Goal: Transaction & Acquisition: Purchase product/service

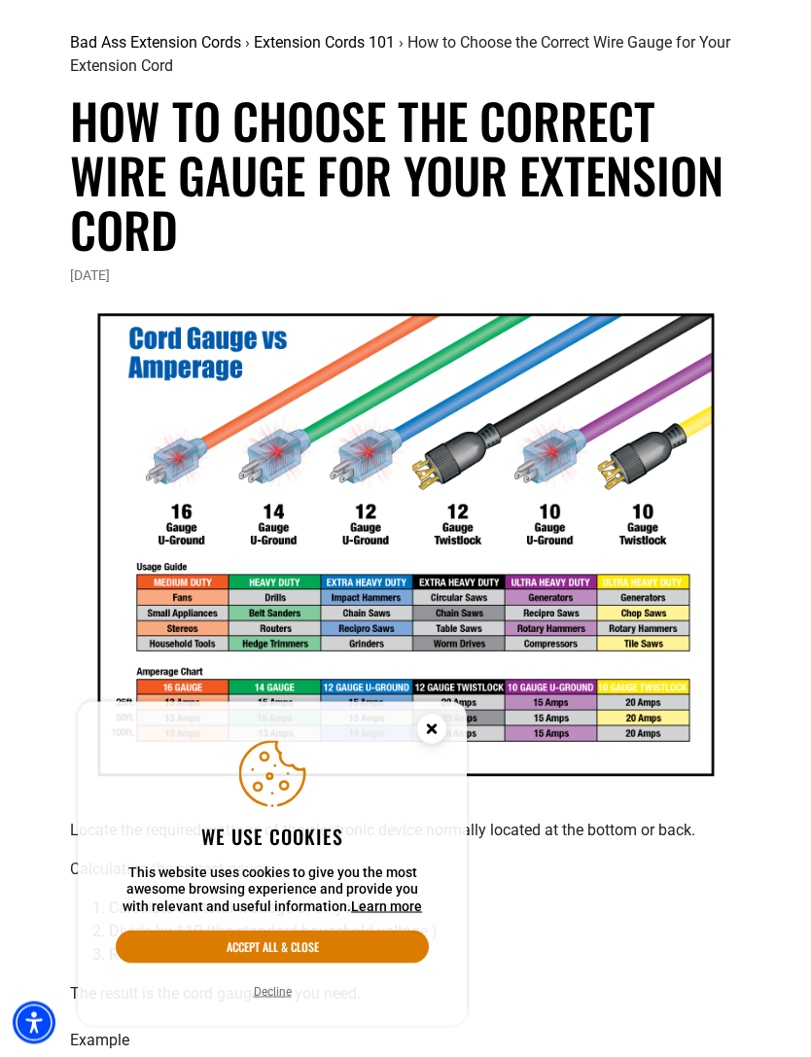
click at [437, 744] on circle "Cookie Consent" at bounding box center [431, 728] width 29 height 29
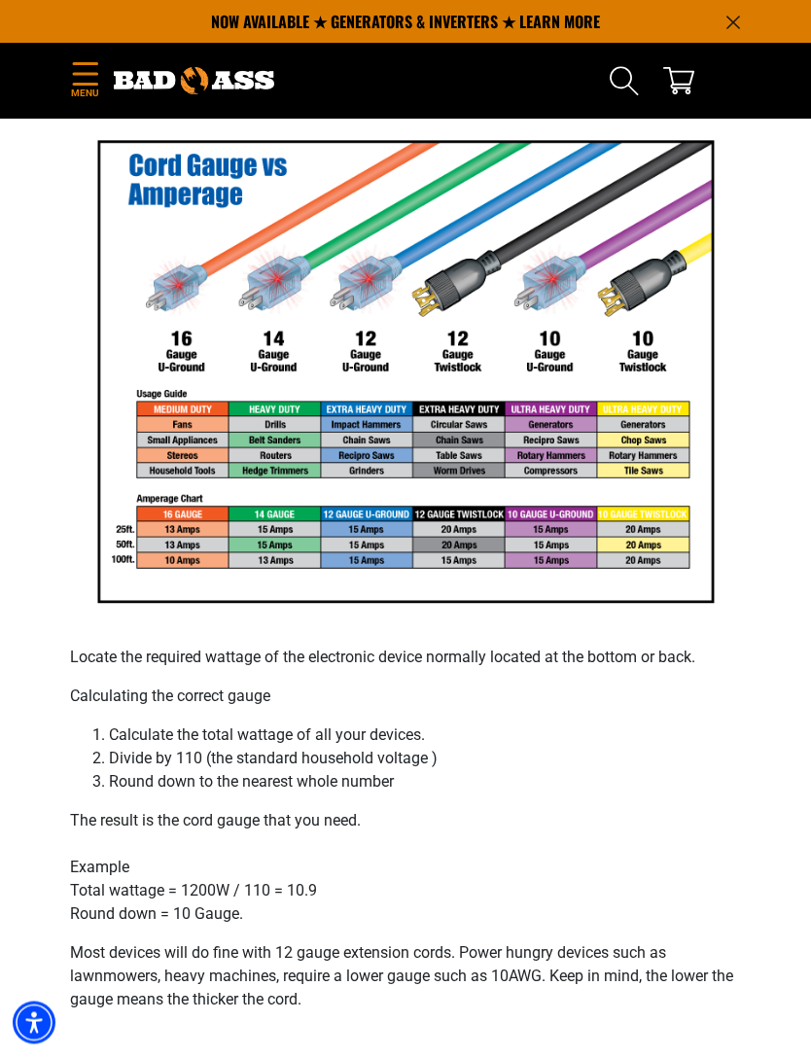
scroll to position [322, 0]
click at [757, 745] on section "Bad Ass Extension Cords › Extension Cords 101 › How to Choose the Correct Wire …" at bounding box center [405, 491] width 811 height 1389
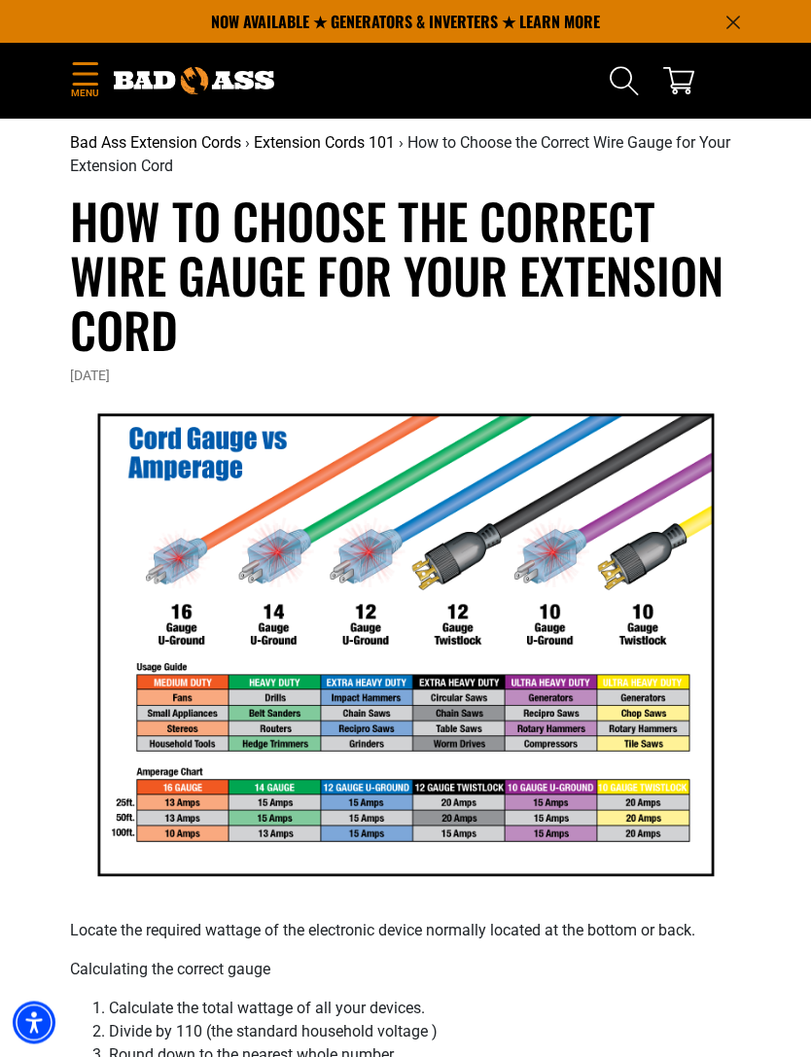
scroll to position [0, 0]
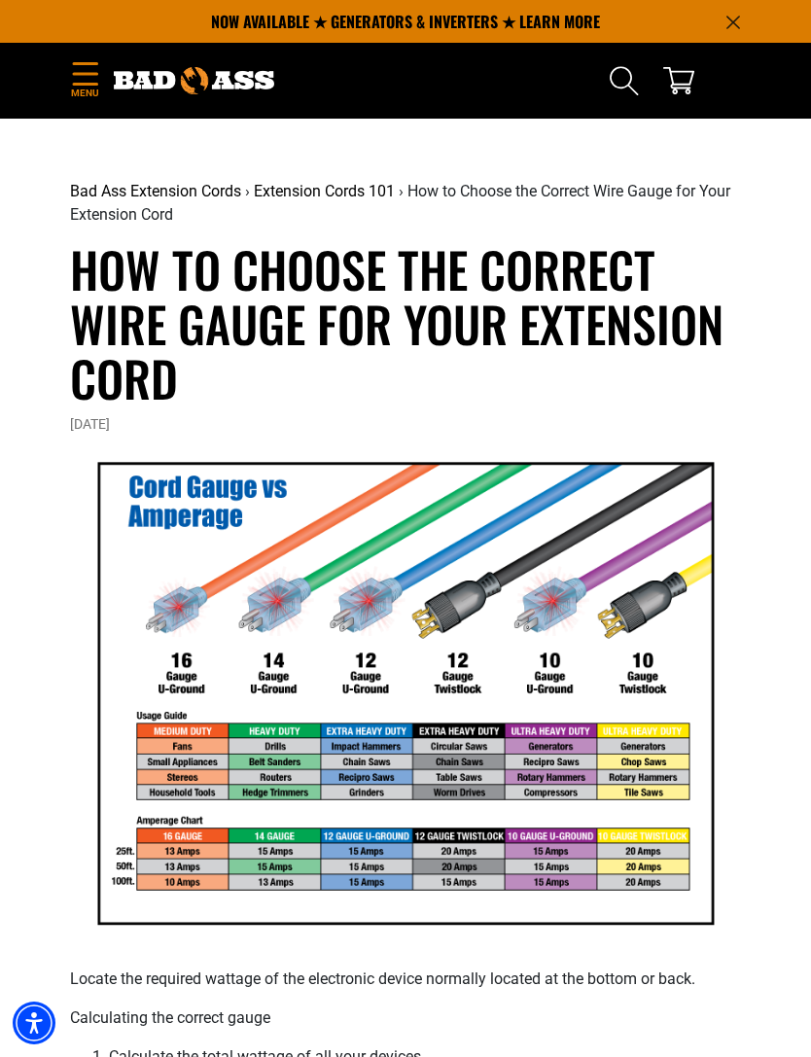
click at [100, 65] on icon "Menu" at bounding box center [85, 73] width 31 height 23
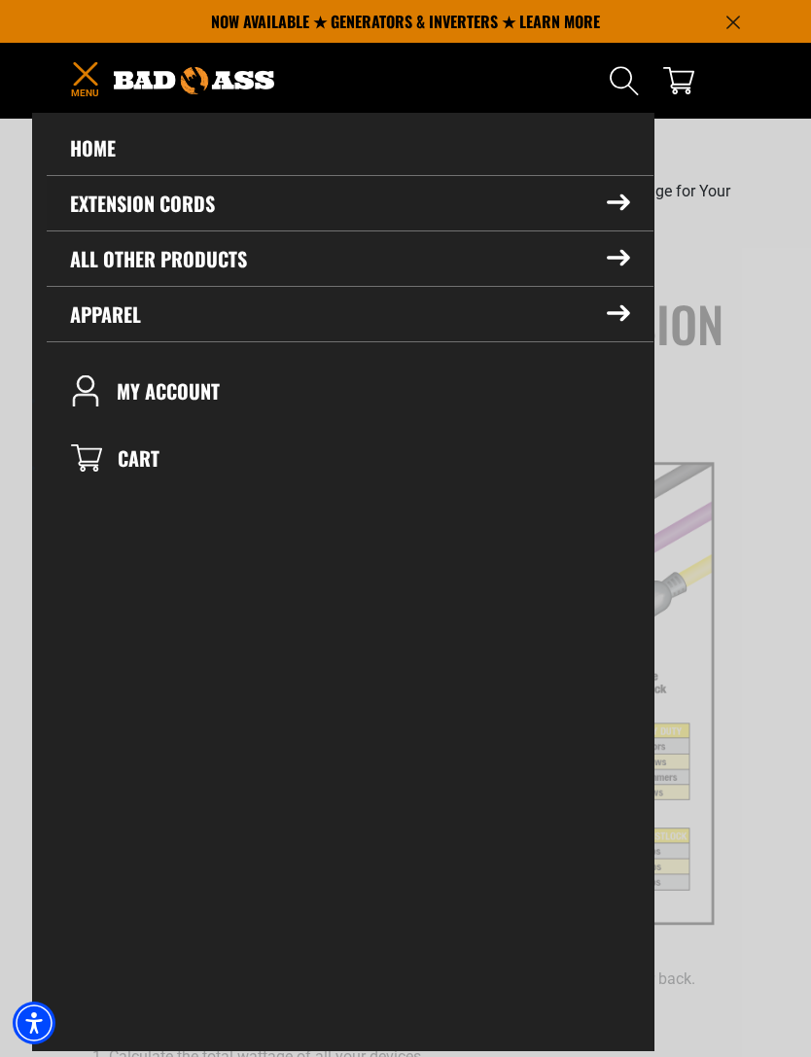
click at [607, 204] on icon at bounding box center [618, 202] width 23 height 17
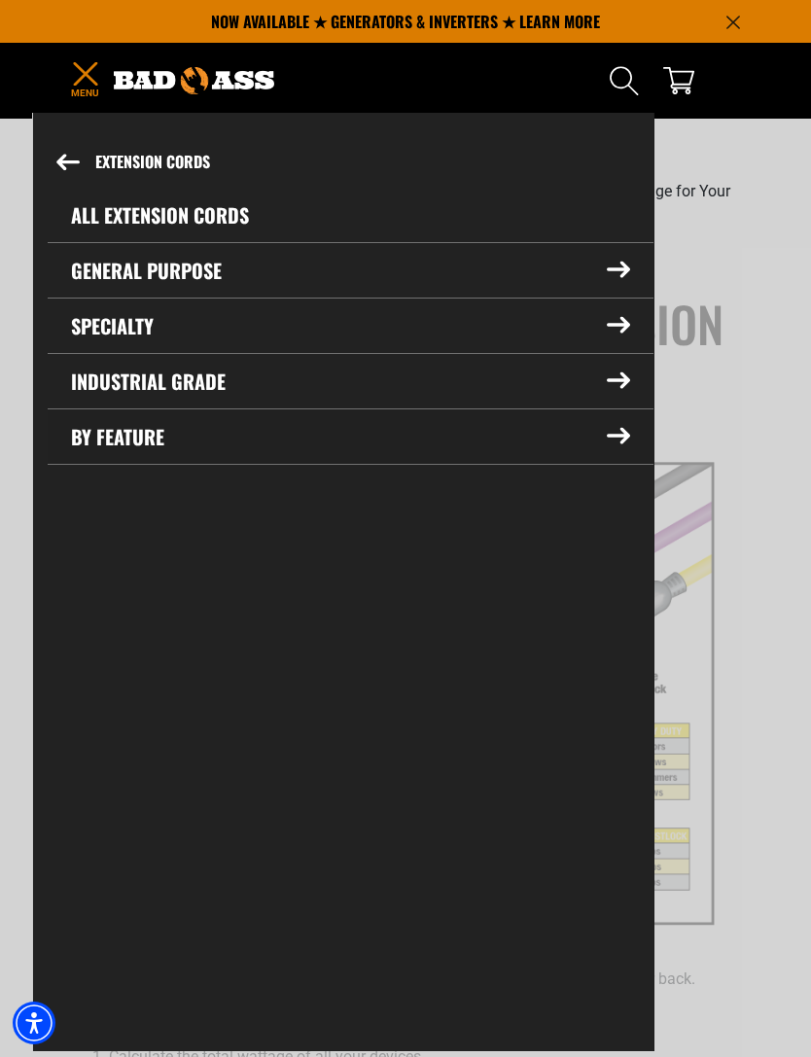
click at [620, 446] on summary "By Feature" at bounding box center [351, 436] width 606 height 54
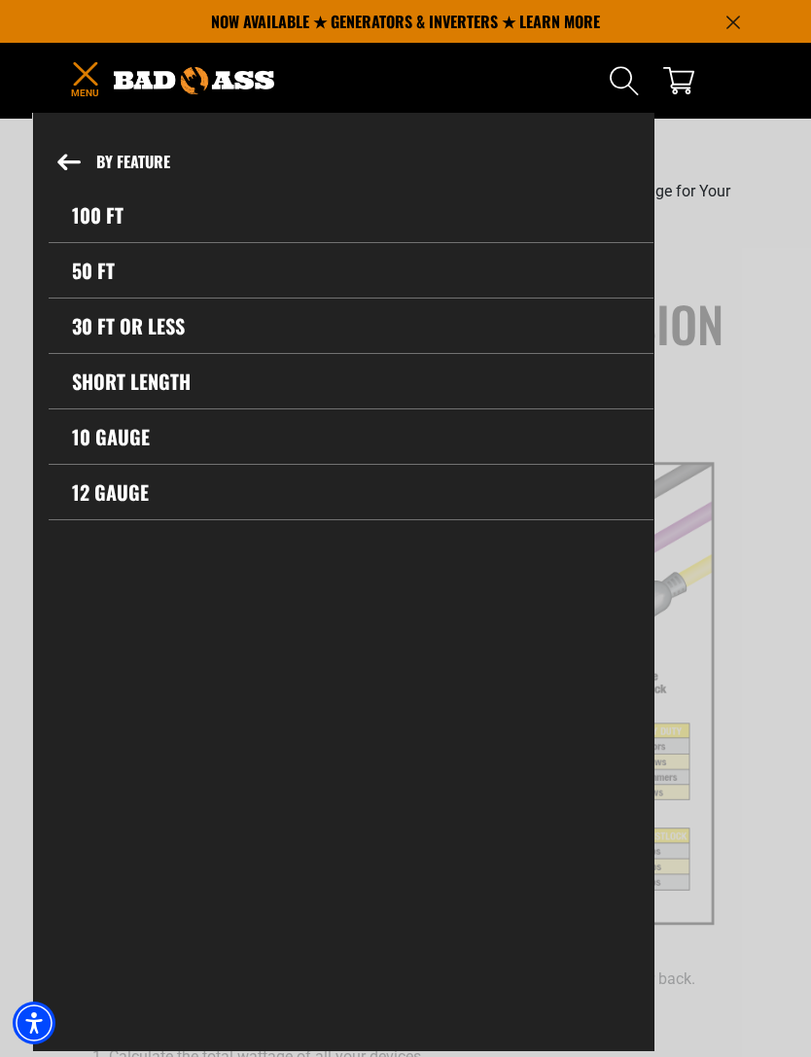
click at [141, 432] on link "10 gauge" at bounding box center [351, 436] width 605 height 54
click at [123, 443] on link "10 gauge" at bounding box center [351, 436] width 605 height 54
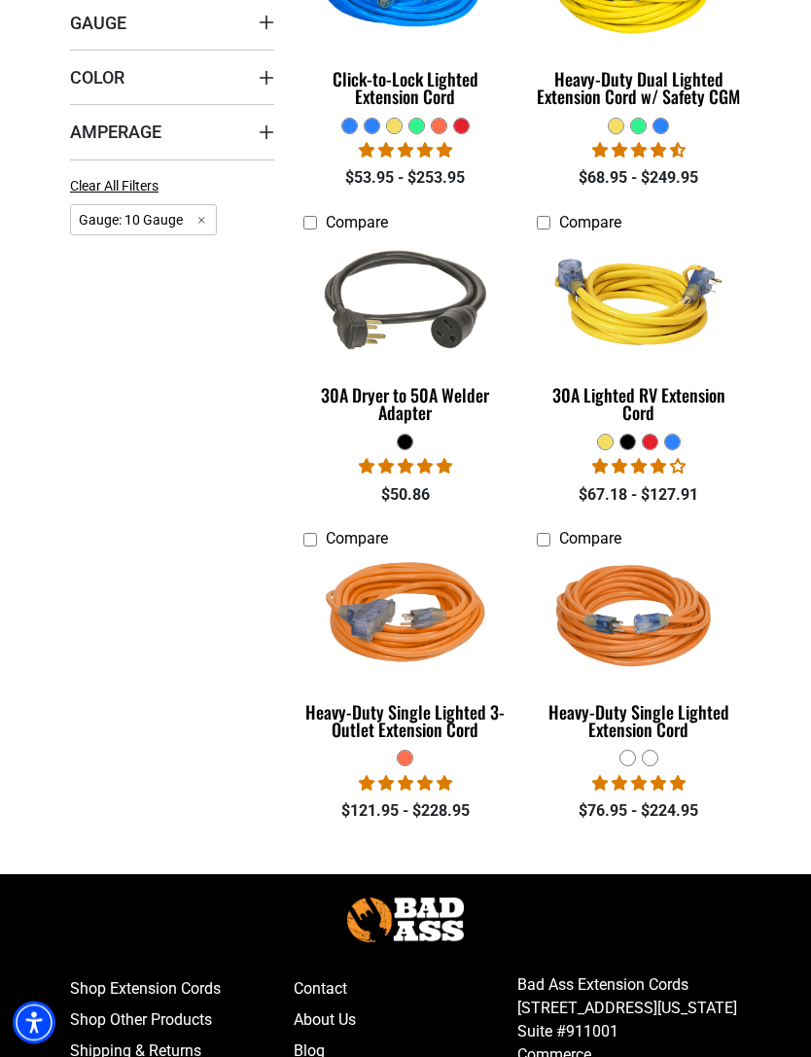
scroll to position [579, 0]
click at [688, 392] on img at bounding box center [639, 302] width 206 height 185
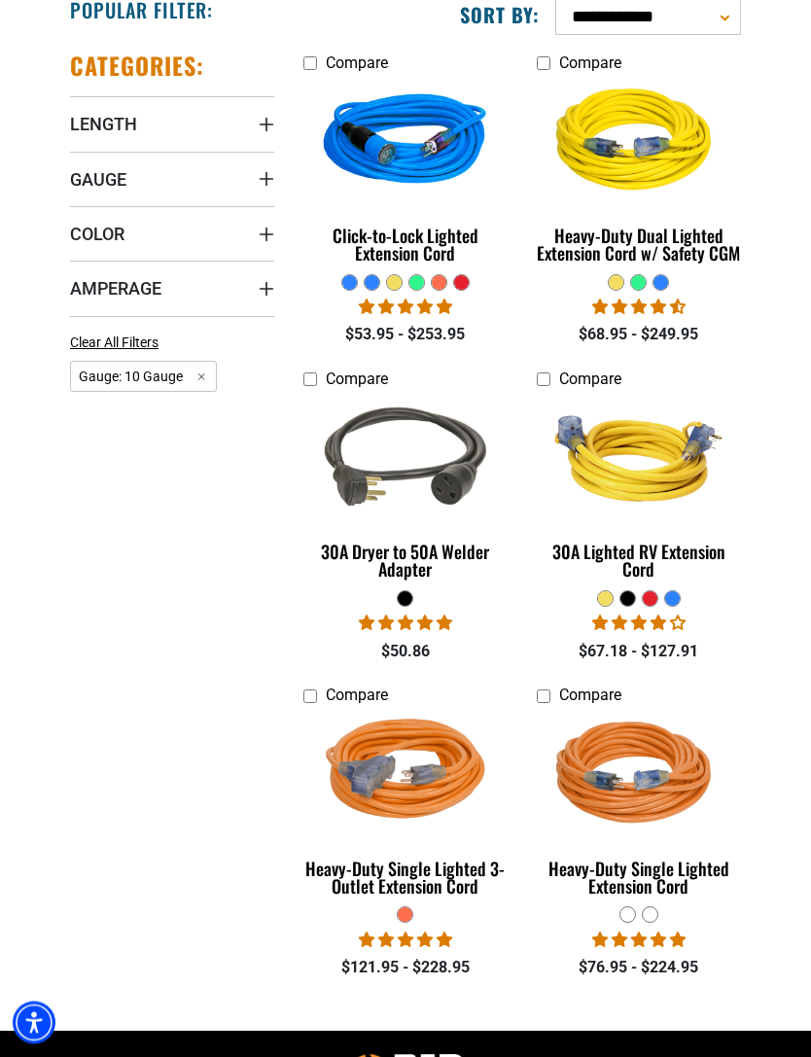
scroll to position [423, 0]
click at [449, 878] on div "Heavy-Duty Single Lighted 3-Outlet Extension Cord" at bounding box center [405, 876] width 204 height 35
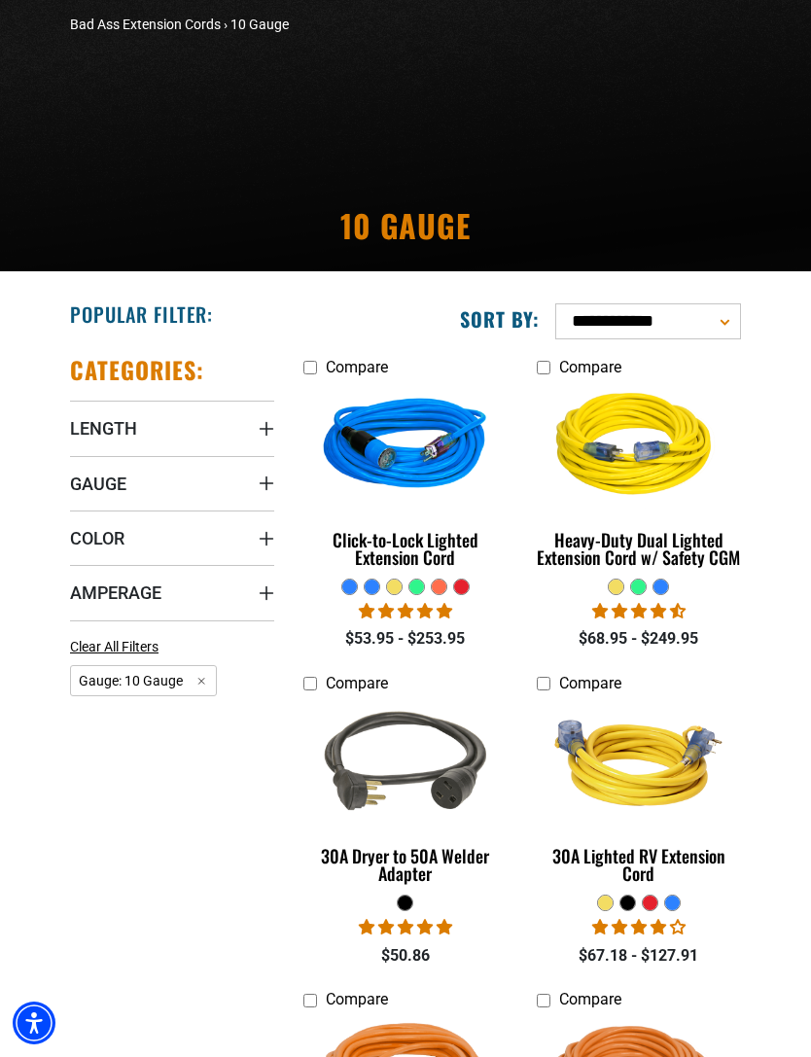
scroll to position [485, 0]
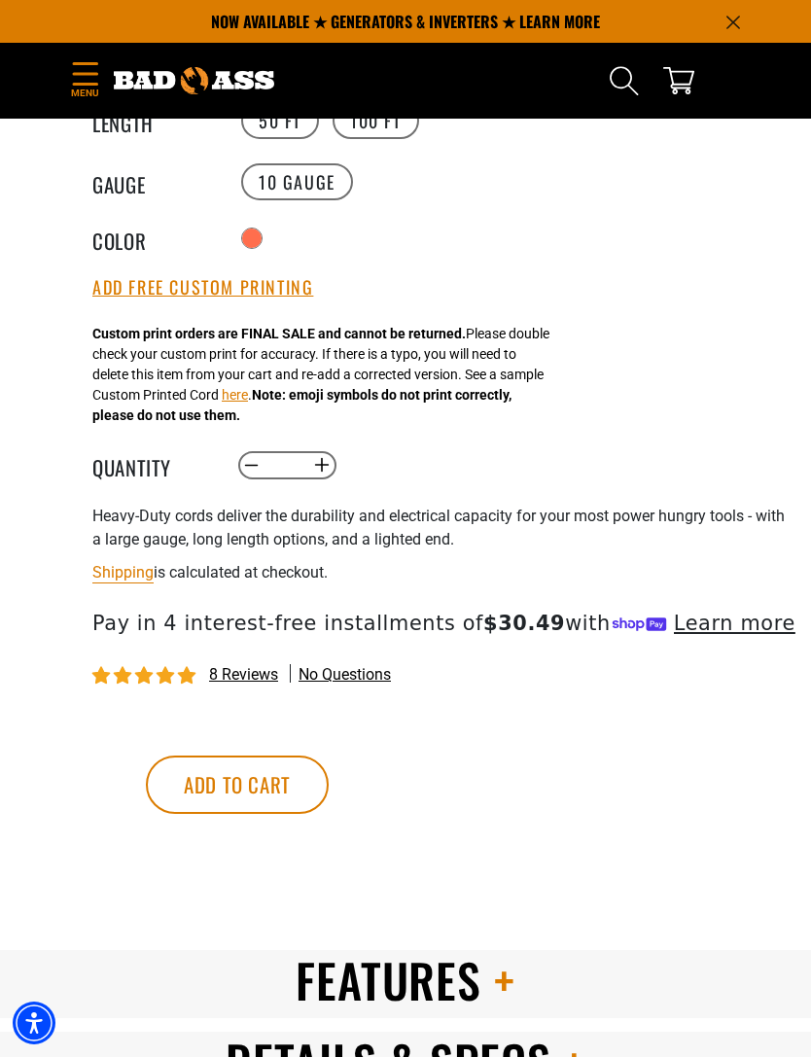
scroll to position [1088, 0]
